Goal: Task Accomplishment & Management: Use online tool/utility

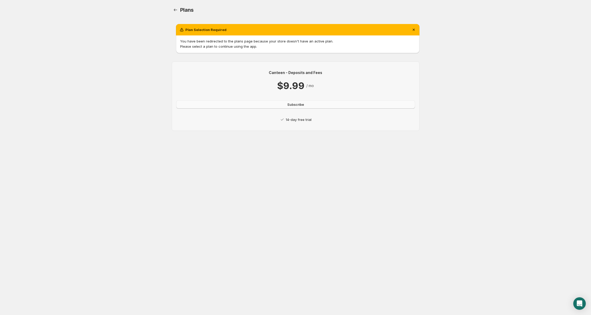
click at [302, 104] on span "Subscribe" at bounding box center [295, 104] width 17 height 5
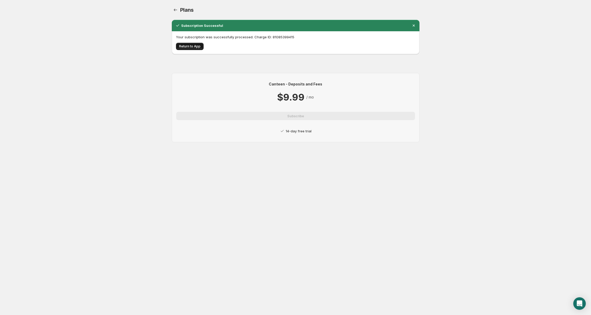
click at [188, 48] on span "Return to App" at bounding box center [189, 46] width 21 height 4
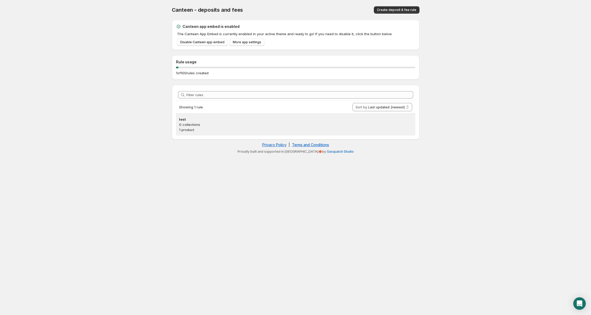
click at [210, 127] on p "0 collections" at bounding box center [295, 124] width 233 height 5
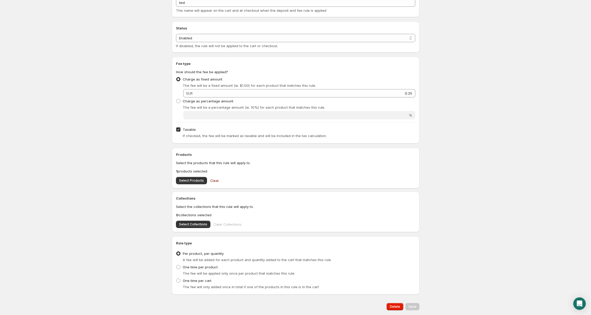
scroll to position [48, 0]
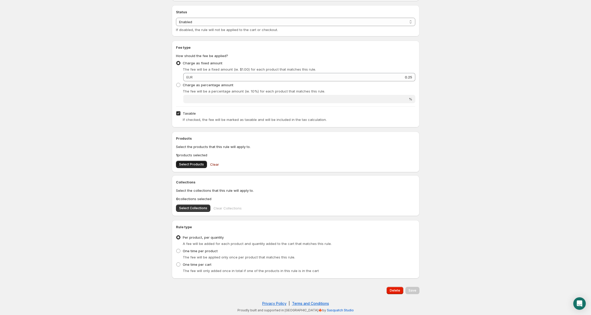
click at [189, 164] on span "Select Products" at bounding box center [191, 164] width 25 height 4
